Goal: Navigation & Orientation: Locate item on page

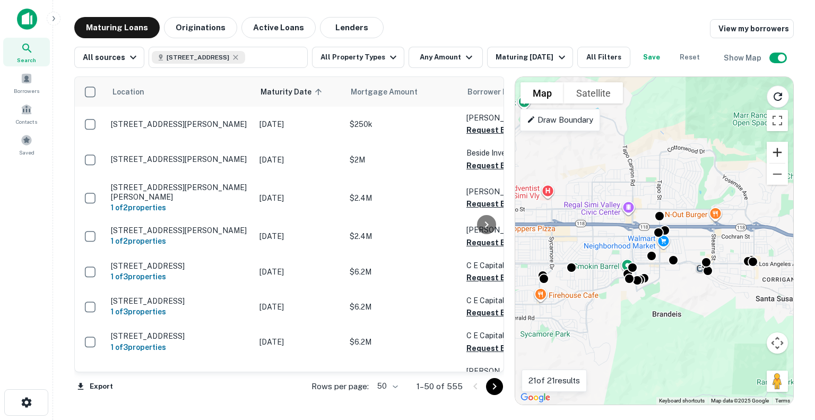
click at [776, 157] on button "Zoom in" at bounding box center [776, 152] width 21 height 21
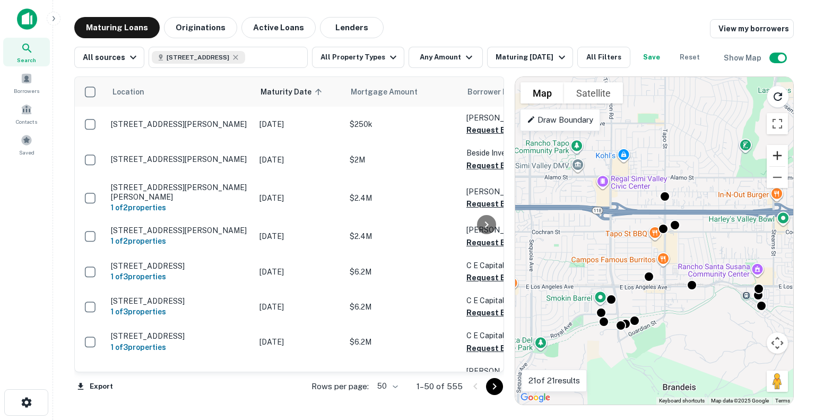
click at [776, 157] on button "Zoom in" at bounding box center [776, 155] width 21 height 21
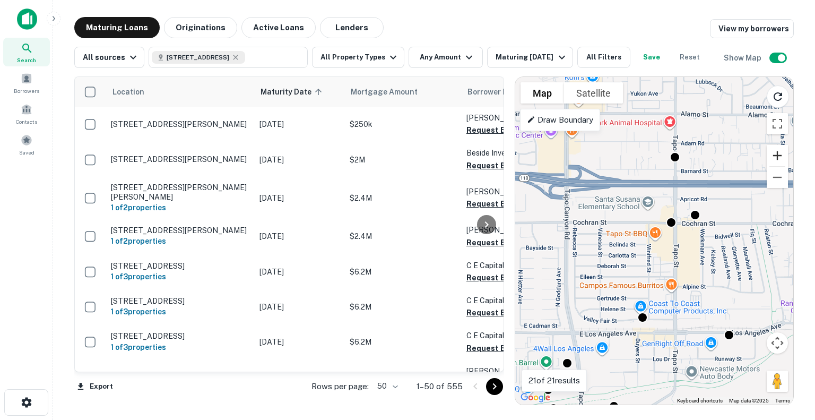
click at [776, 157] on button "Zoom in" at bounding box center [776, 155] width 21 height 21
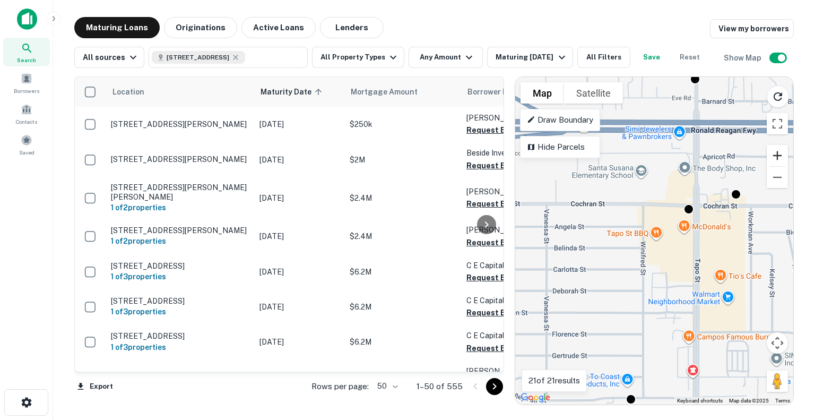
click at [776, 157] on button "Zoom in" at bounding box center [776, 155] width 21 height 21
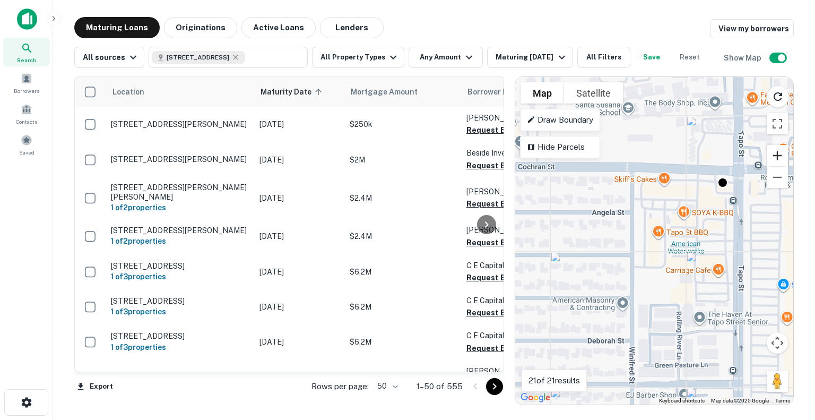
click at [776, 157] on button "Zoom in" at bounding box center [776, 155] width 21 height 21
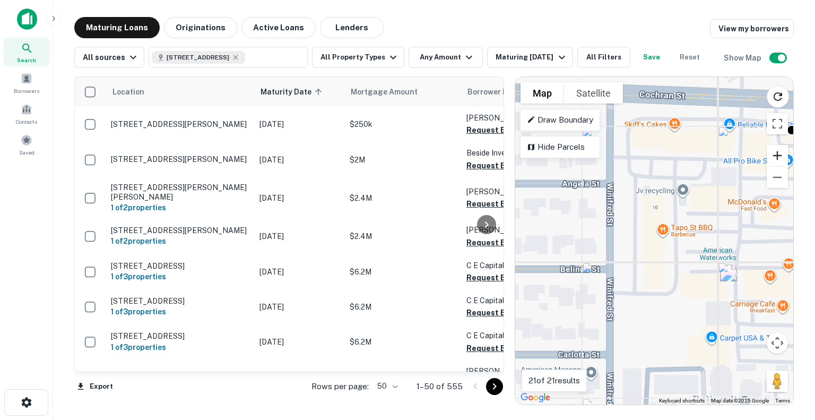
click at [776, 157] on button "Zoom in" at bounding box center [776, 155] width 21 height 21
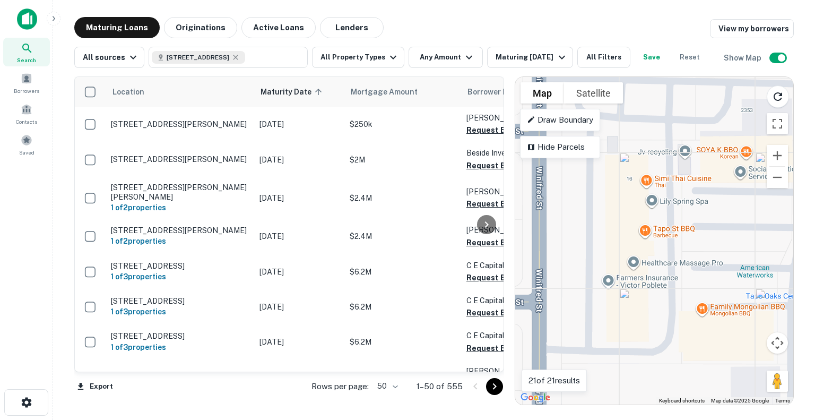
drag, startPoint x: 652, startPoint y: 300, endPoint x: 619, endPoint y: 306, distance: 32.9
click at [619, 306] on div "To activate drag with keyboard, press Alt + Enter. Once in keyboard drag state,…" at bounding box center [654, 240] width 278 height 327
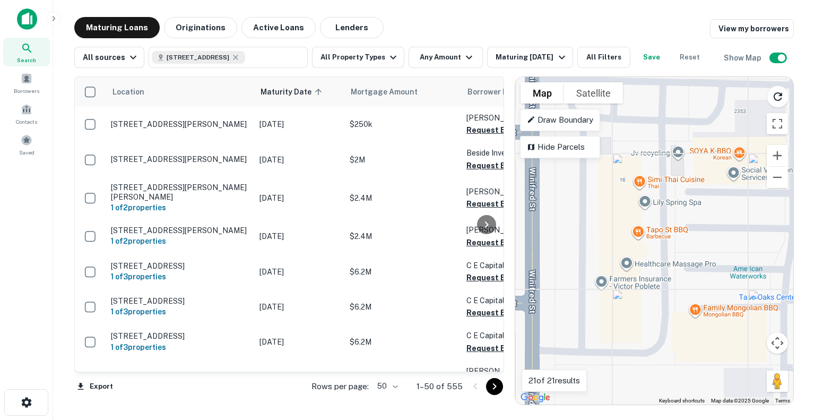
click at [619, 306] on div "To activate drag with keyboard, press Alt + Enter. Once in keyboard drag state,…" at bounding box center [654, 240] width 278 height 327
click at [618, 209] on div "To activate drag with keyboard, press Alt + Enter. Once in keyboard drag state,…" at bounding box center [654, 240] width 278 height 327
click at [603, 230] on div "To activate drag with keyboard, press Alt + Enter. Once in keyboard drag state,…" at bounding box center [654, 240] width 278 height 327
click at [627, 238] on div "To activate drag with keyboard, press Alt + Enter. Once in keyboard drag state,…" at bounding box center [654, 240] width 278 height 327
click at [620, 249] on gmp-advanced-marker at bounding box center [620, 249] width 0 height 0
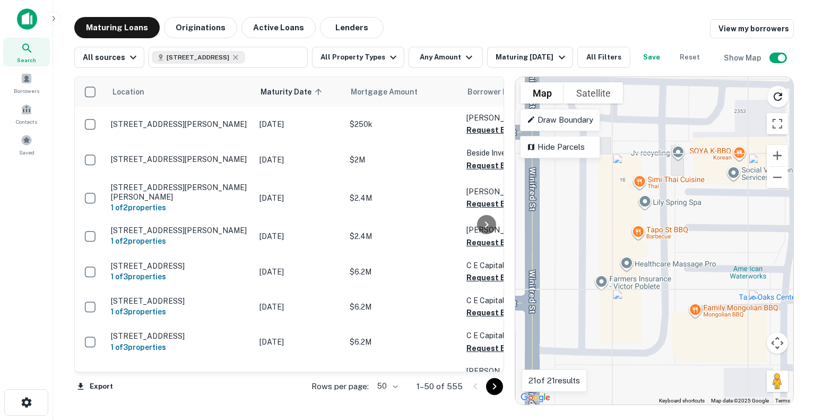
click at [620, 249] on gmp-advanced-marker at bounding box center [620, 249] width 0 height 0
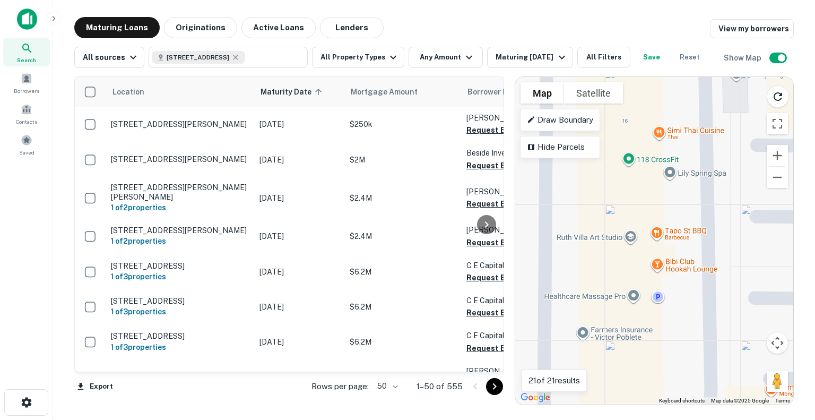
click at [618, 232] on div "To activate drag with keyboard, press Alt + Enter. Once in keyboard drag state,…" at bounding box center [654, 240] width 278 height 327
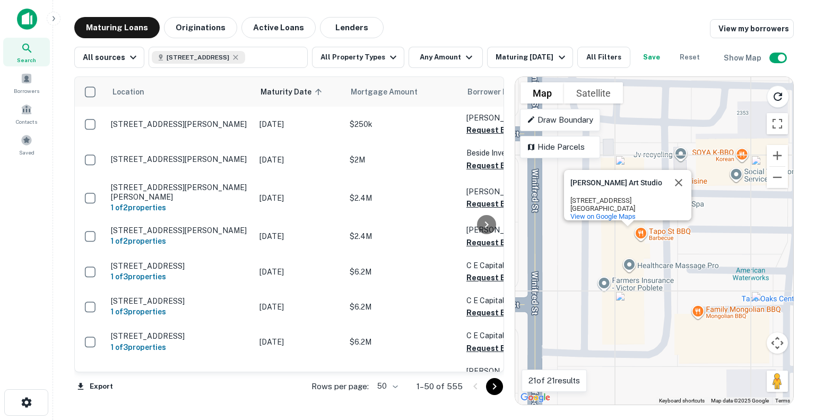
drag, startPoint x: 702, startPoint y: 302, endPoint x: 662, endPoint y: 303, distance: 40.3
click at [662, 303] on div "To activate drag with keyboard, press Alt + Enter. Once in keyboard drag state,…" at bounding box center [654, 240] width 278 height 327
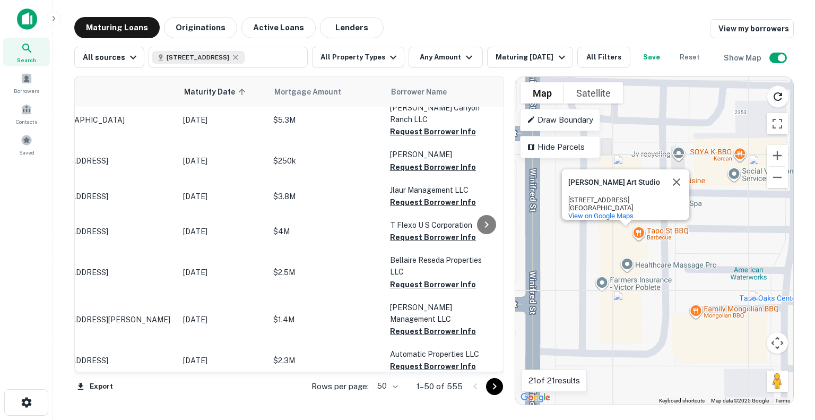
scroll to position [1707, 0]
